Goal: Transaction & Acquisition: Subscribe to service/newsletter

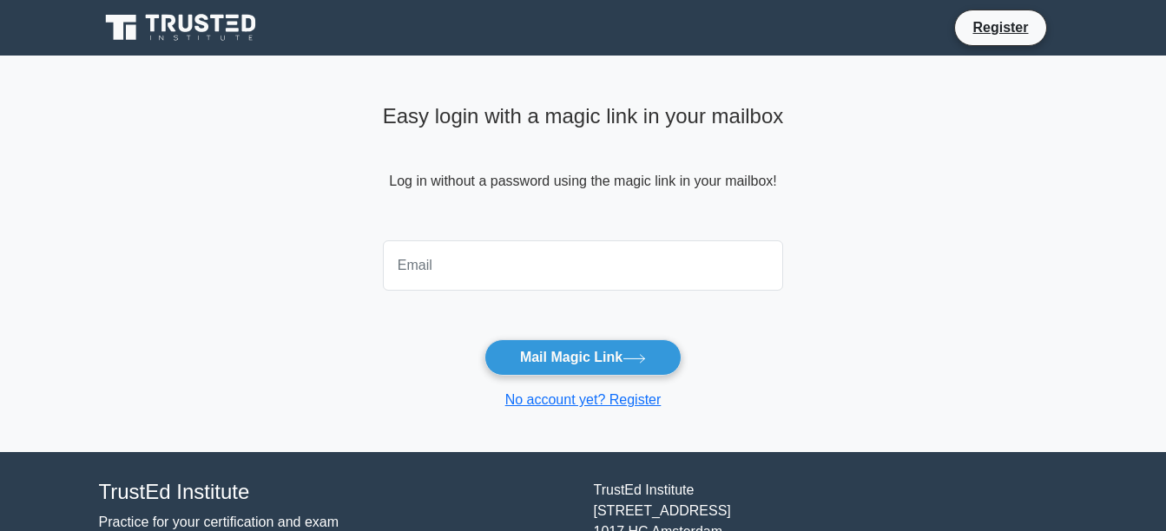
click at [554, 258] on input "email" at bounding box center [583, 265] width 401 height 50
type input "[EMAIL_ADDRESS][DOMAIN_NAME]"
click at [864, 343] on main "Easy login with a magic link in your mailbox Log in without a password using th…" at bounding box center [583, 254] width 1166 height 397
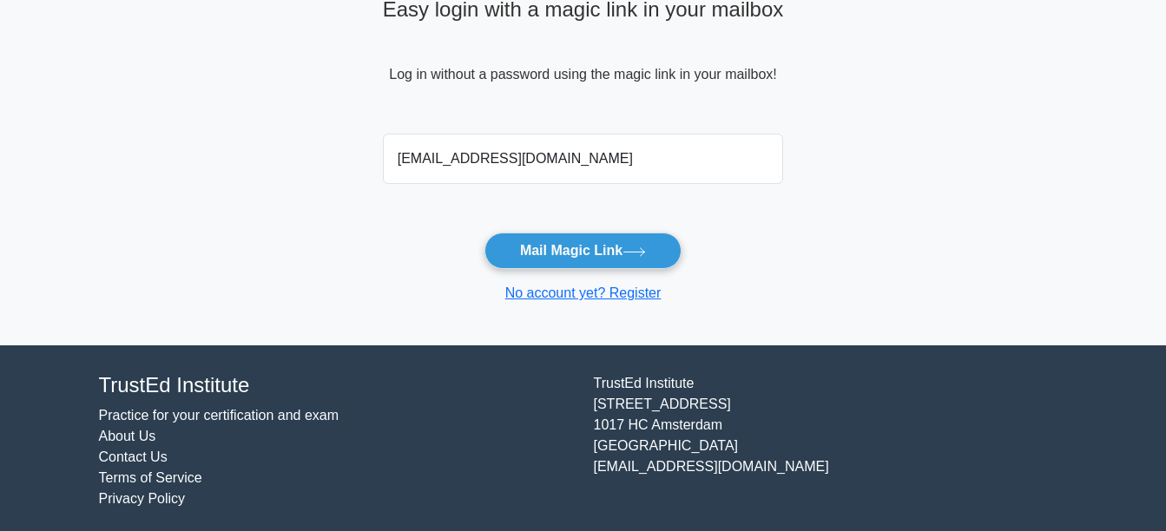
scroll to position [113, 0]
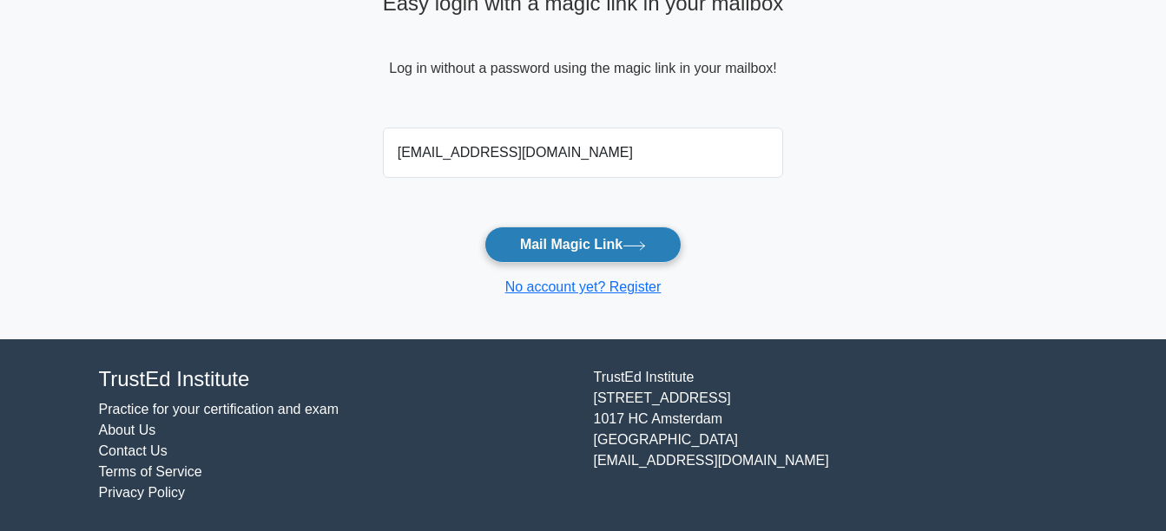
click at [608, 237] on button "Mail Magic Link" at bounding box center [582, 245] width 197 height 36
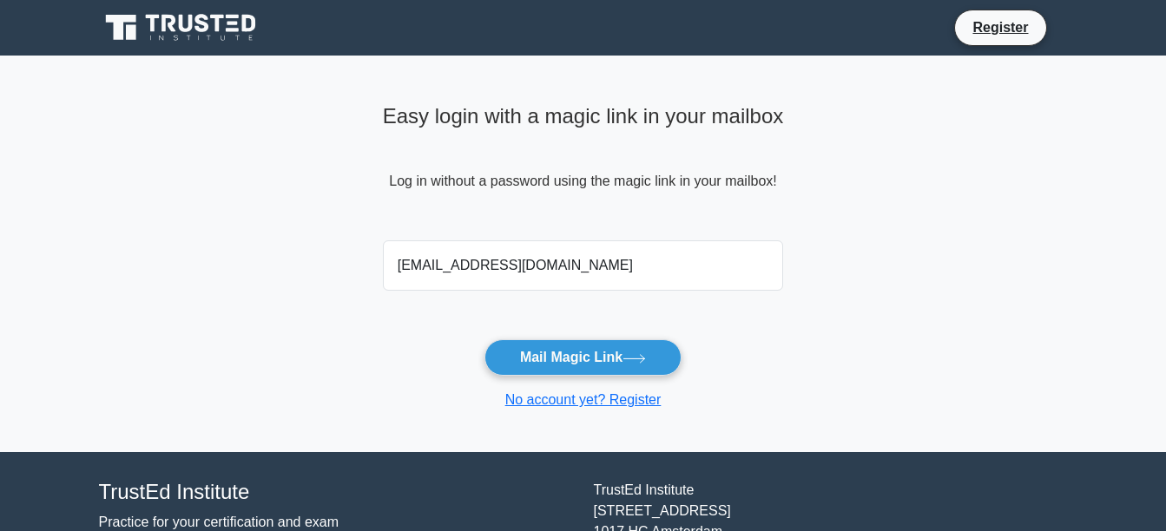
scroll to position [113, 0]
click at [533, 260] on input "email" at bounding box center [583, 265] width 401 height 50
type input "mufitbaris@gmail.com"
click at [557, 346] on button "Mail Magic Link" at bounding box center [582, 357] width 197 height 36
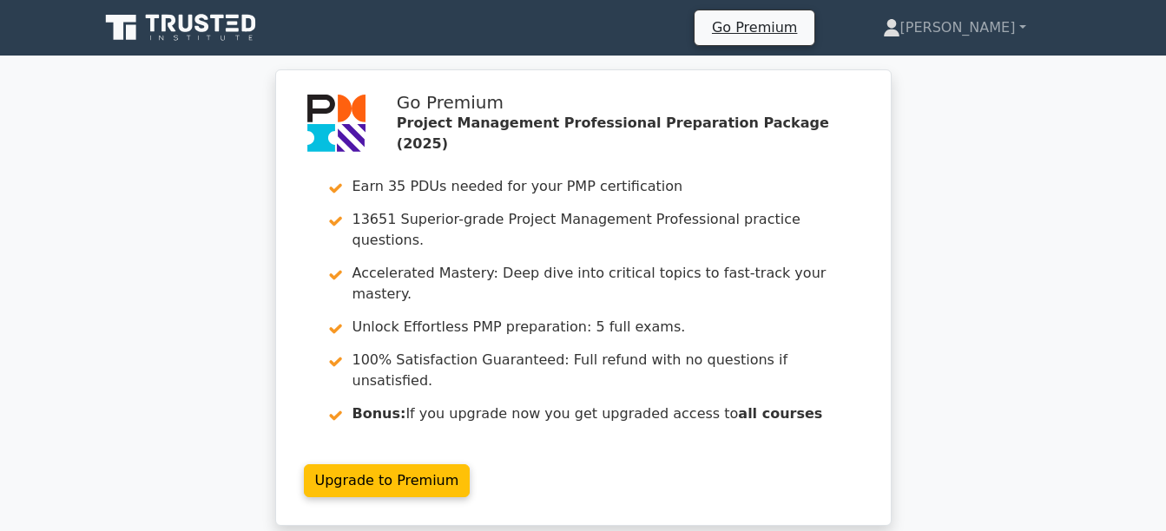
click at [997, 267] on div "Go Premium Project Management Professional Preparation Package (2025) Earn 35 P…" at bounding box center [583, 307] width 1166 height 477
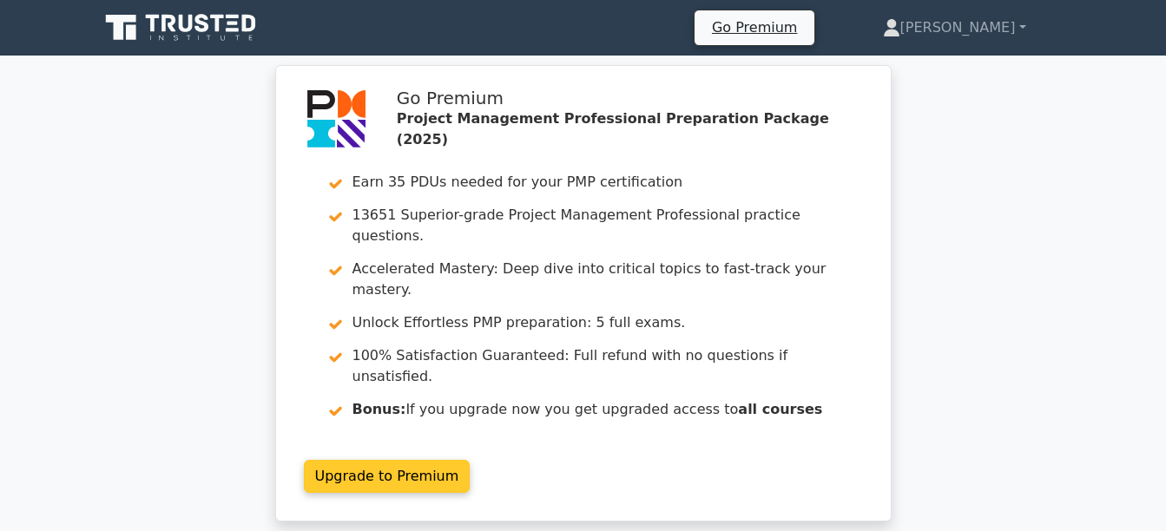
click at [379, 460] on link "Upgrade to Premium" at bounding box center [387, 476] width 167 height 33
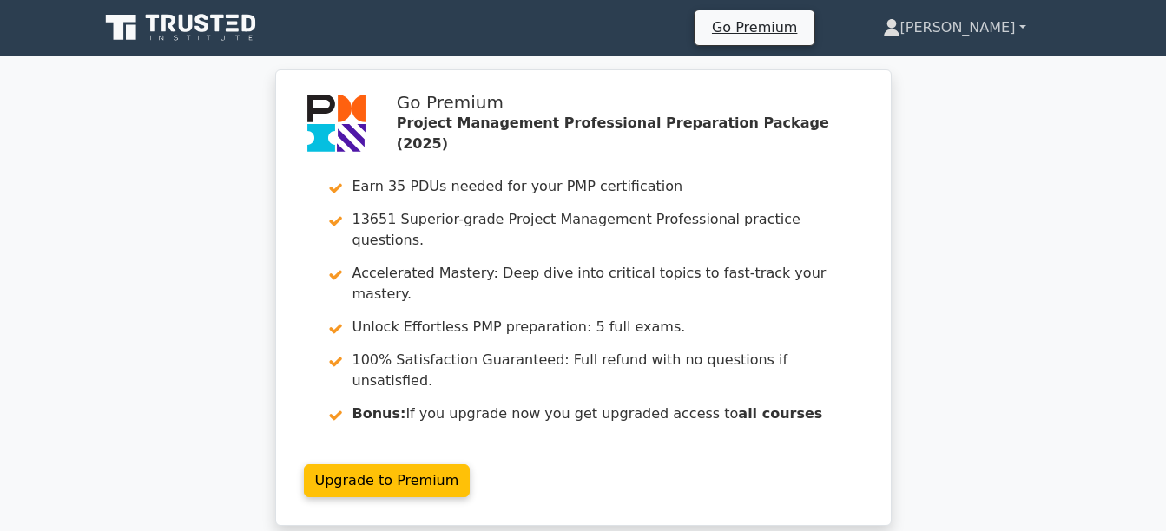
click at [981, 29] on link "[PERSON_NAME]" at bounding box center [954, 27] width 227 height 35
click at [972, 213] on div "Go Premium Project Management Professional Preparation Package (2025) Earn 35 P…" at bounding box center [583, 307] width 1166 height 477
